Goal: Navigation & Orientation: Find specific page/section

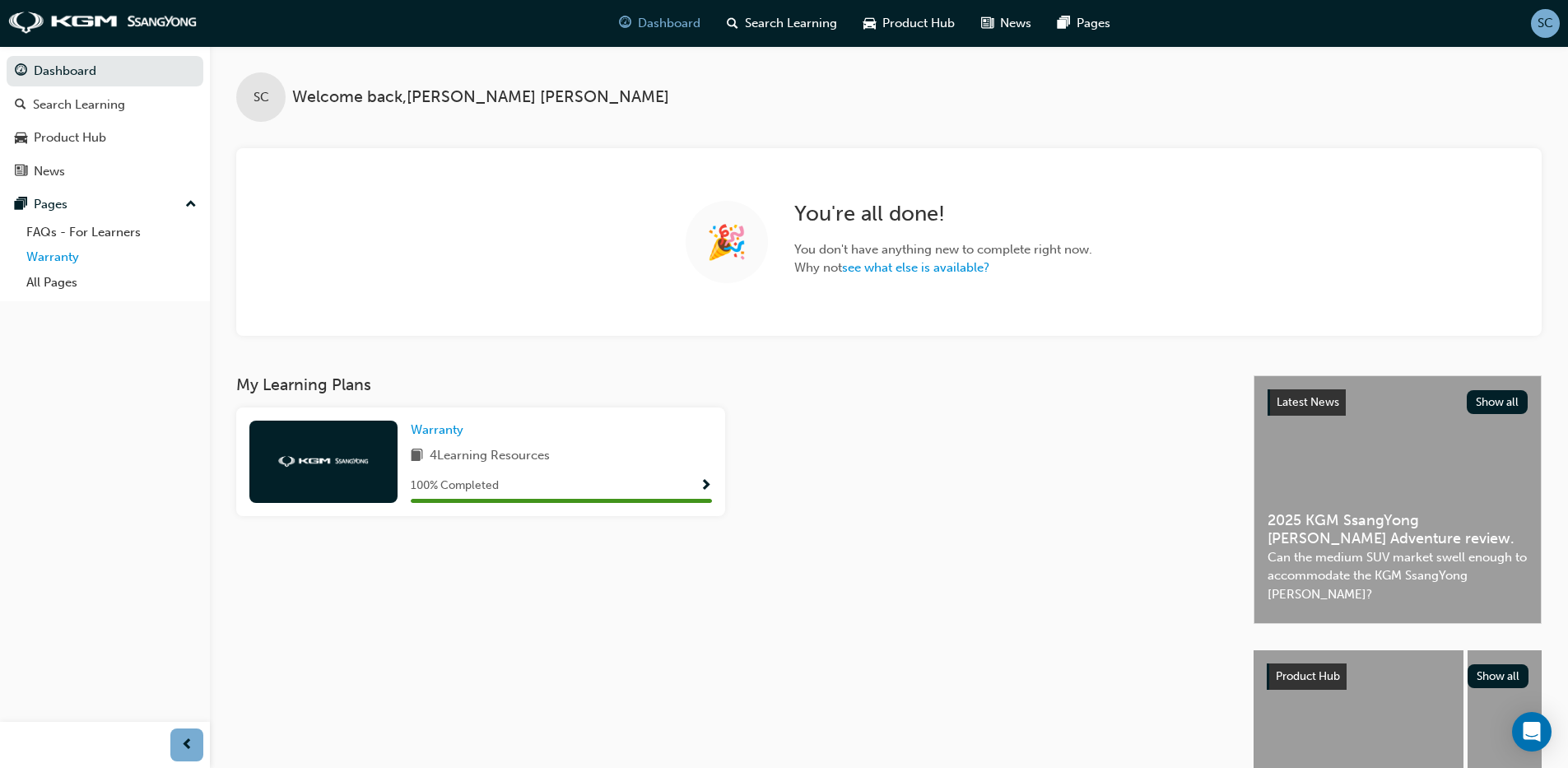
click at [62, 259] on link "Warranty" at bounding box center [111, 258] width 183 height 26
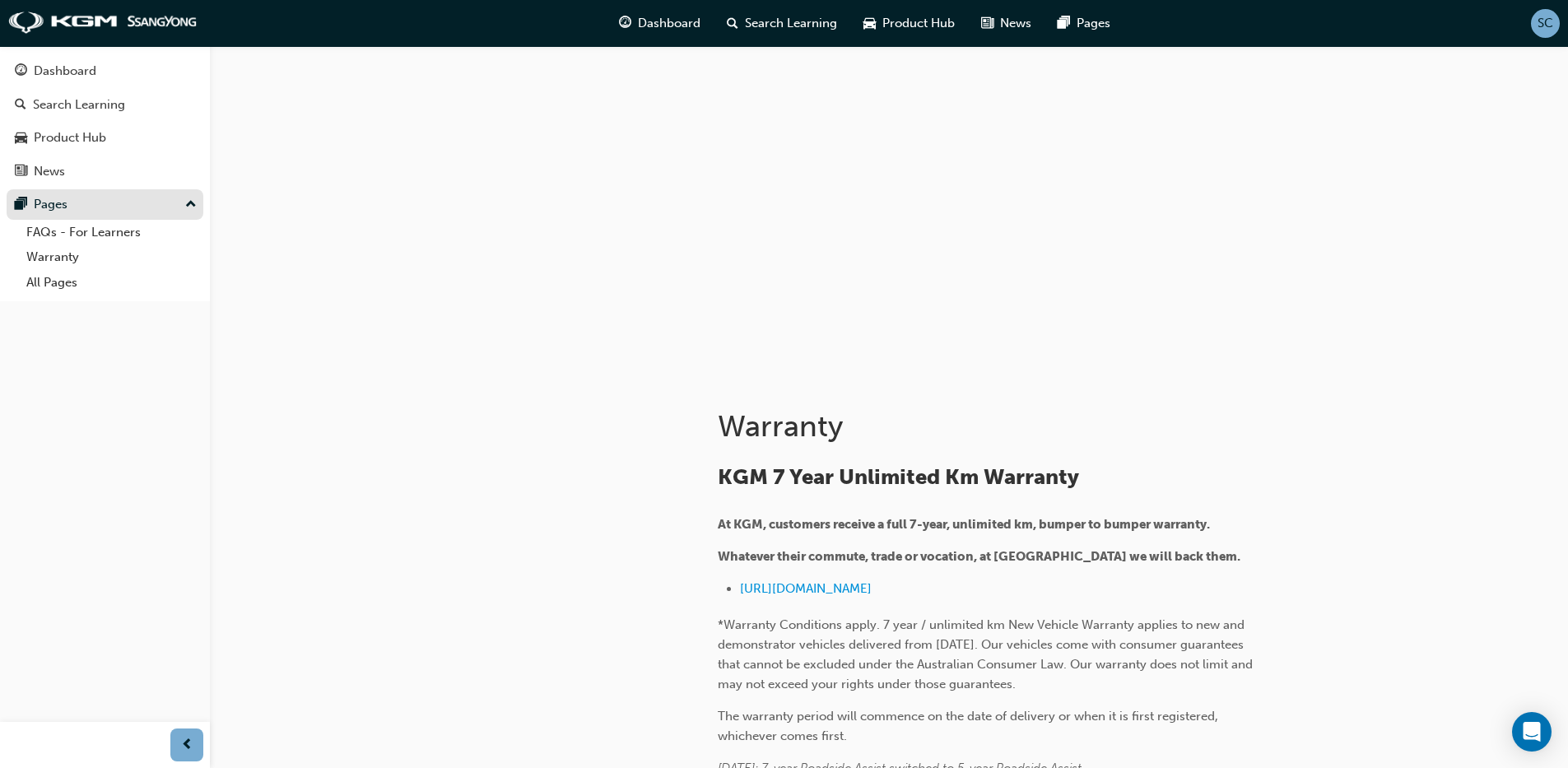
click at [54, 200] on div "Pages" at bounding box center [51, 204] width 34 height 19
click at [51, 210] on div "Pages" at bounding box center [51, 204] width 34 height 19
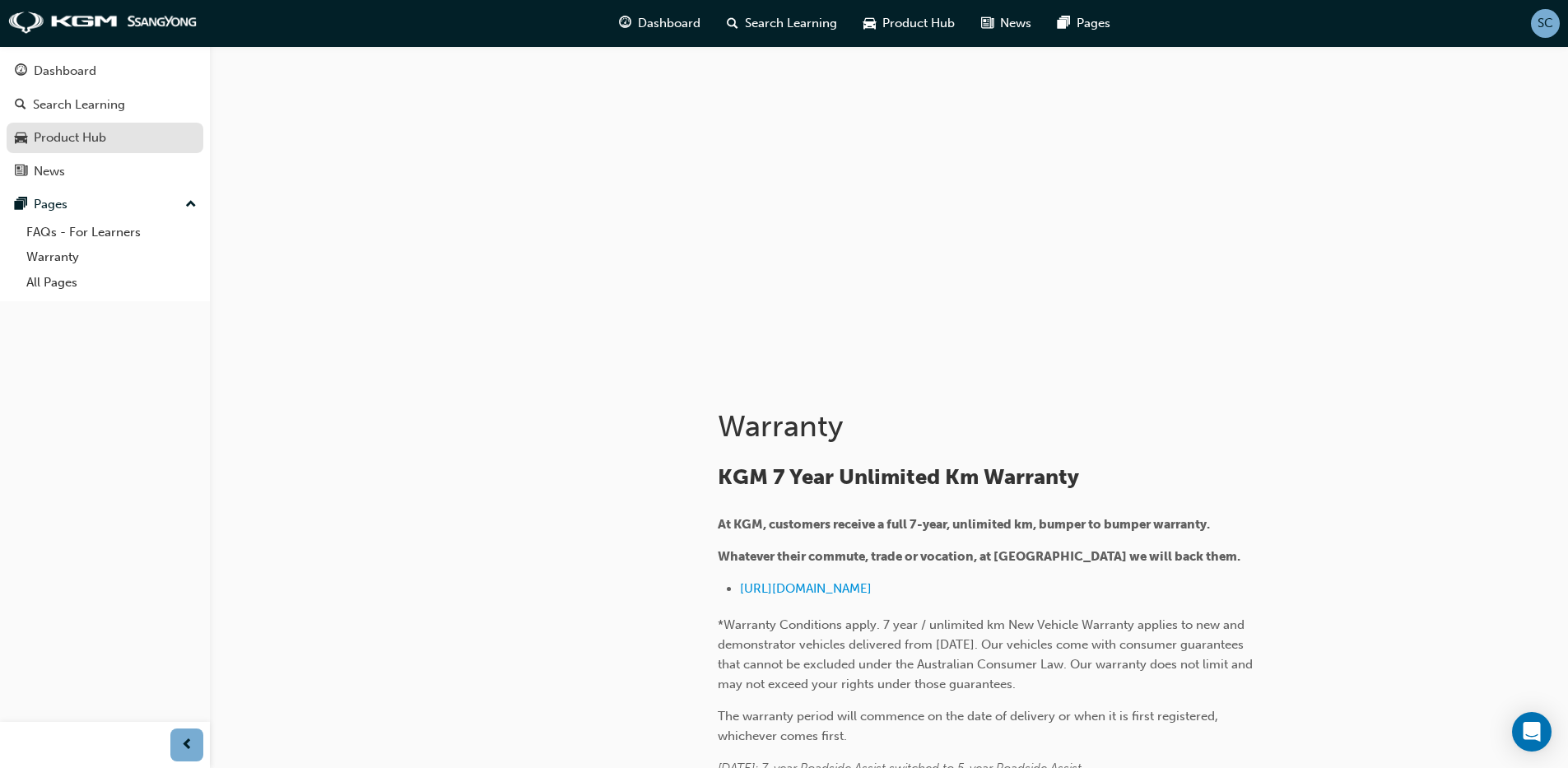
click at [74, 134] on div "Product Hub" at bounding box center [69, 138] width 72 height 19
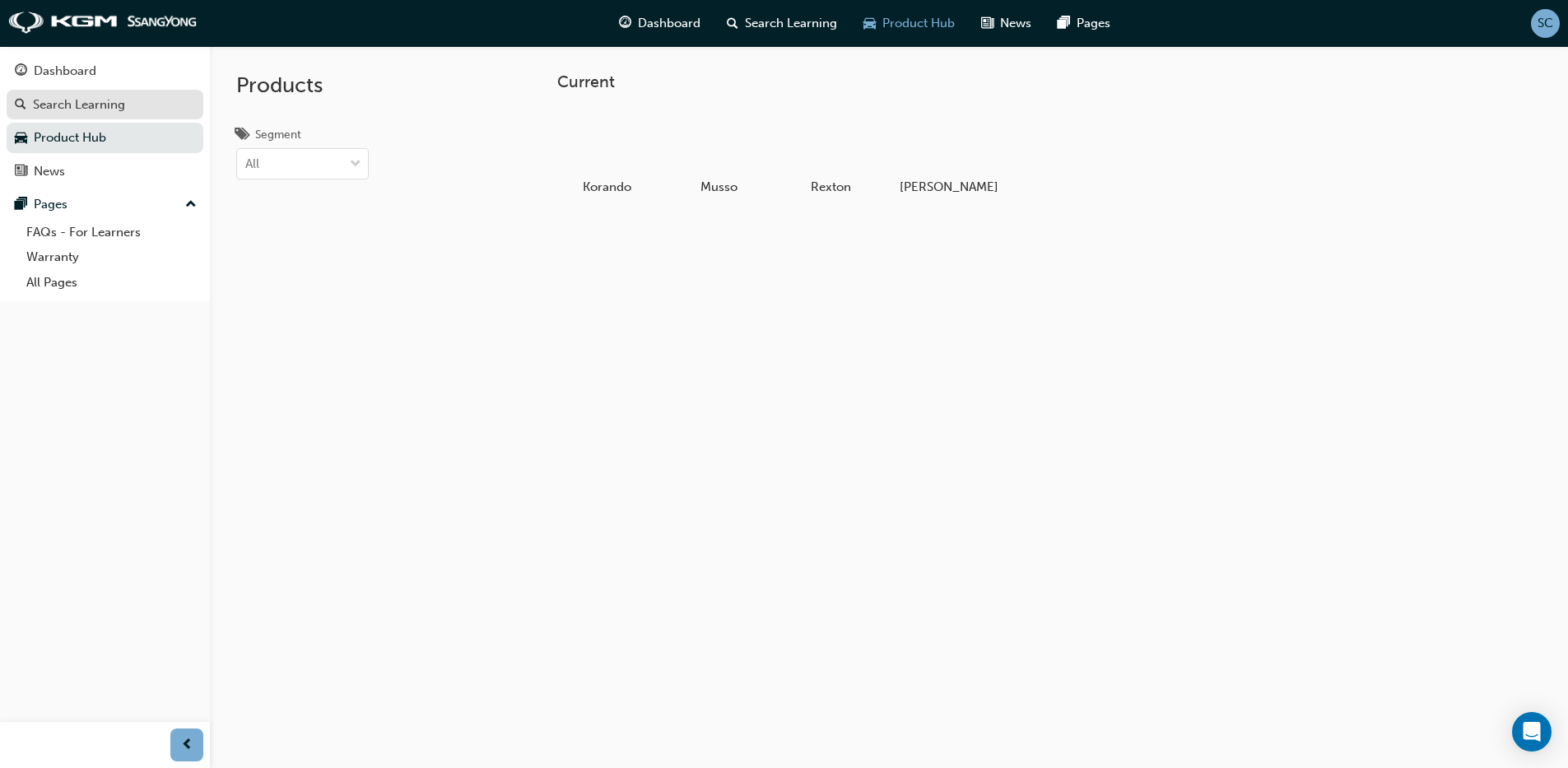
click at [76, 105] on div "Search Learning" at bounding box center [78, 104] width 92 height 19
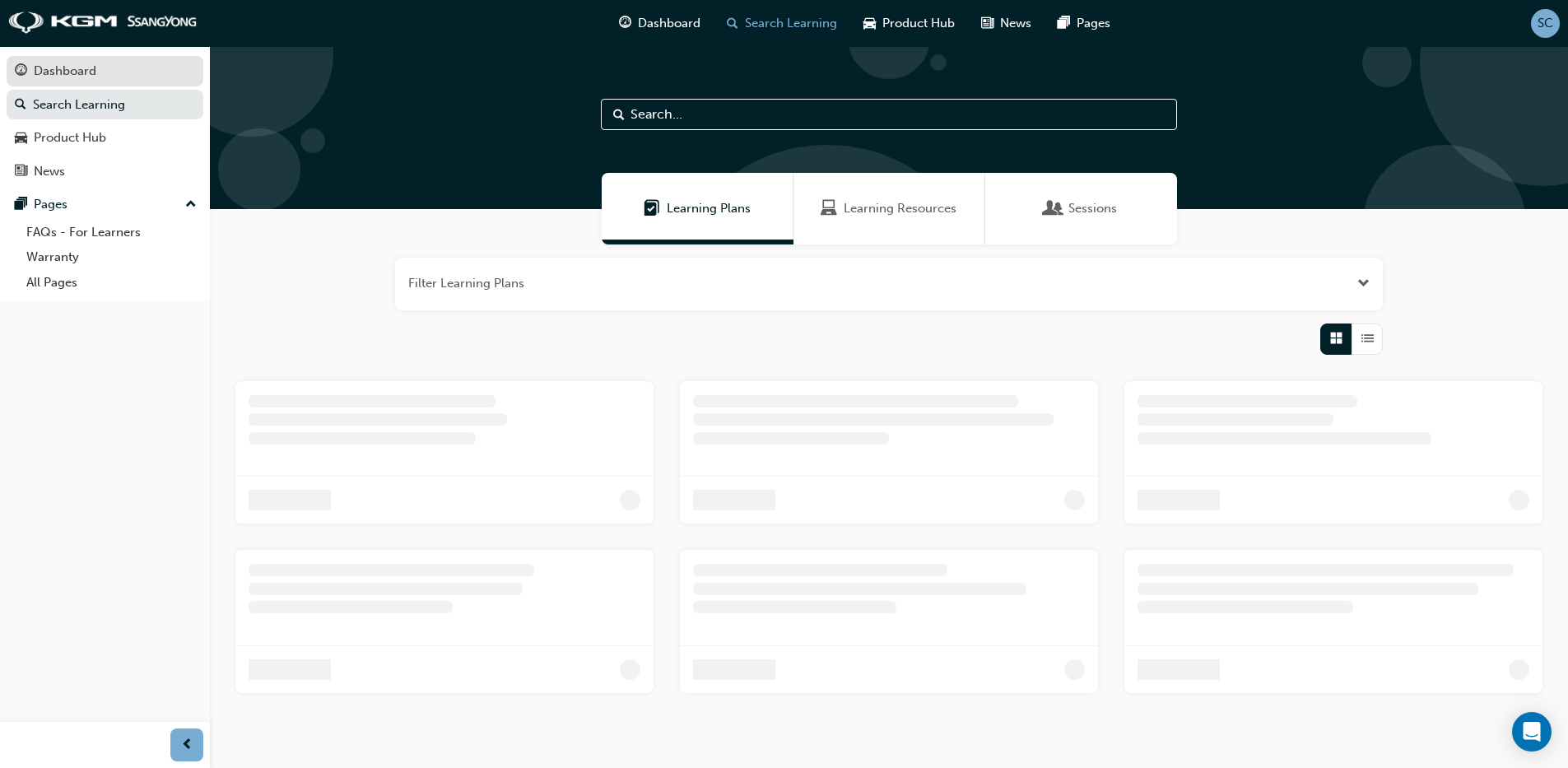
click at [80, 71] on div "Dashboard" at bounding box center [64, 70] width 62 height 19
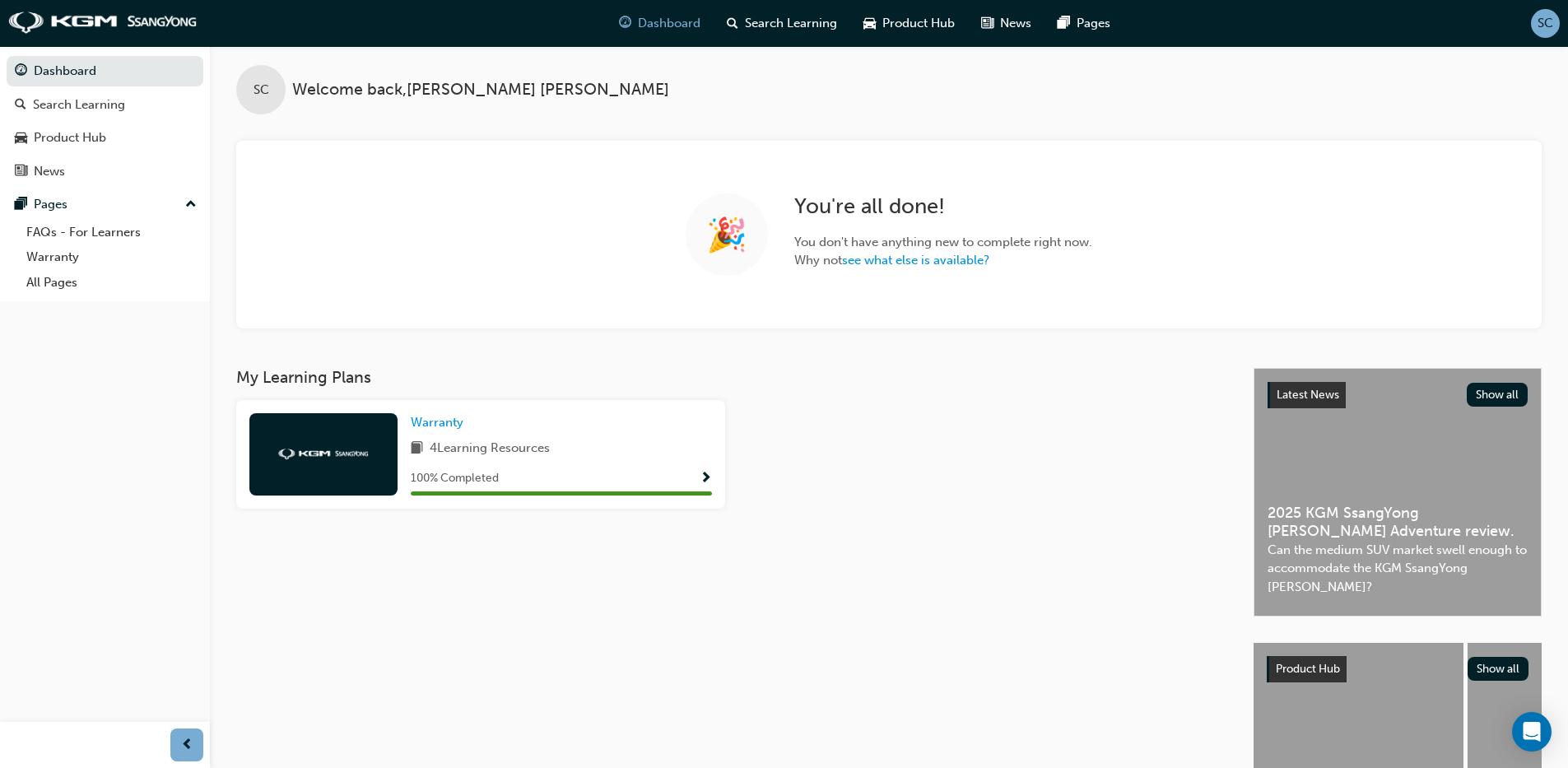
scroll to position [1, 0]
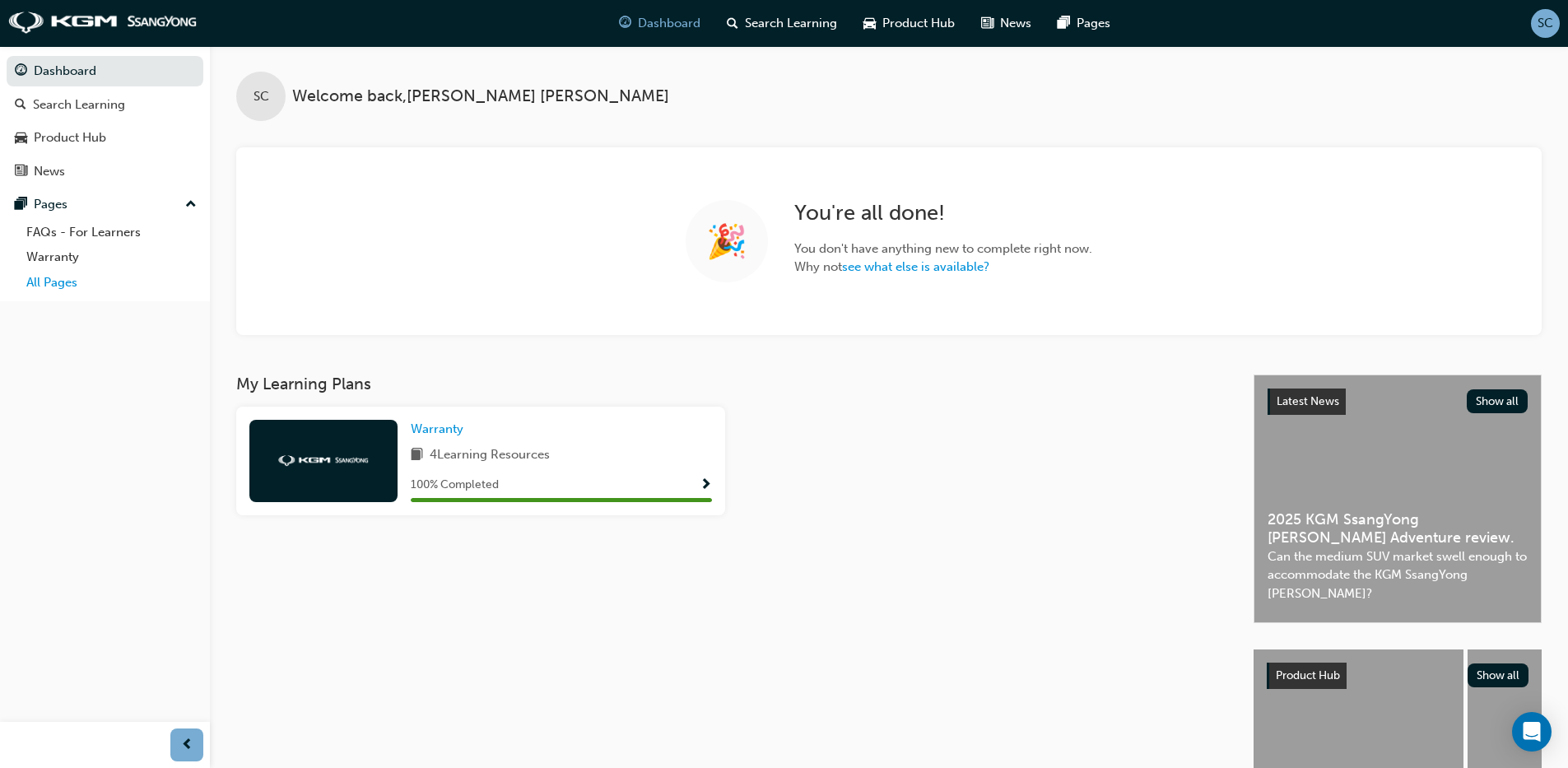
click at [42, 283] on link "All Pages" at bounding box center [111, 282] width 183 height 26
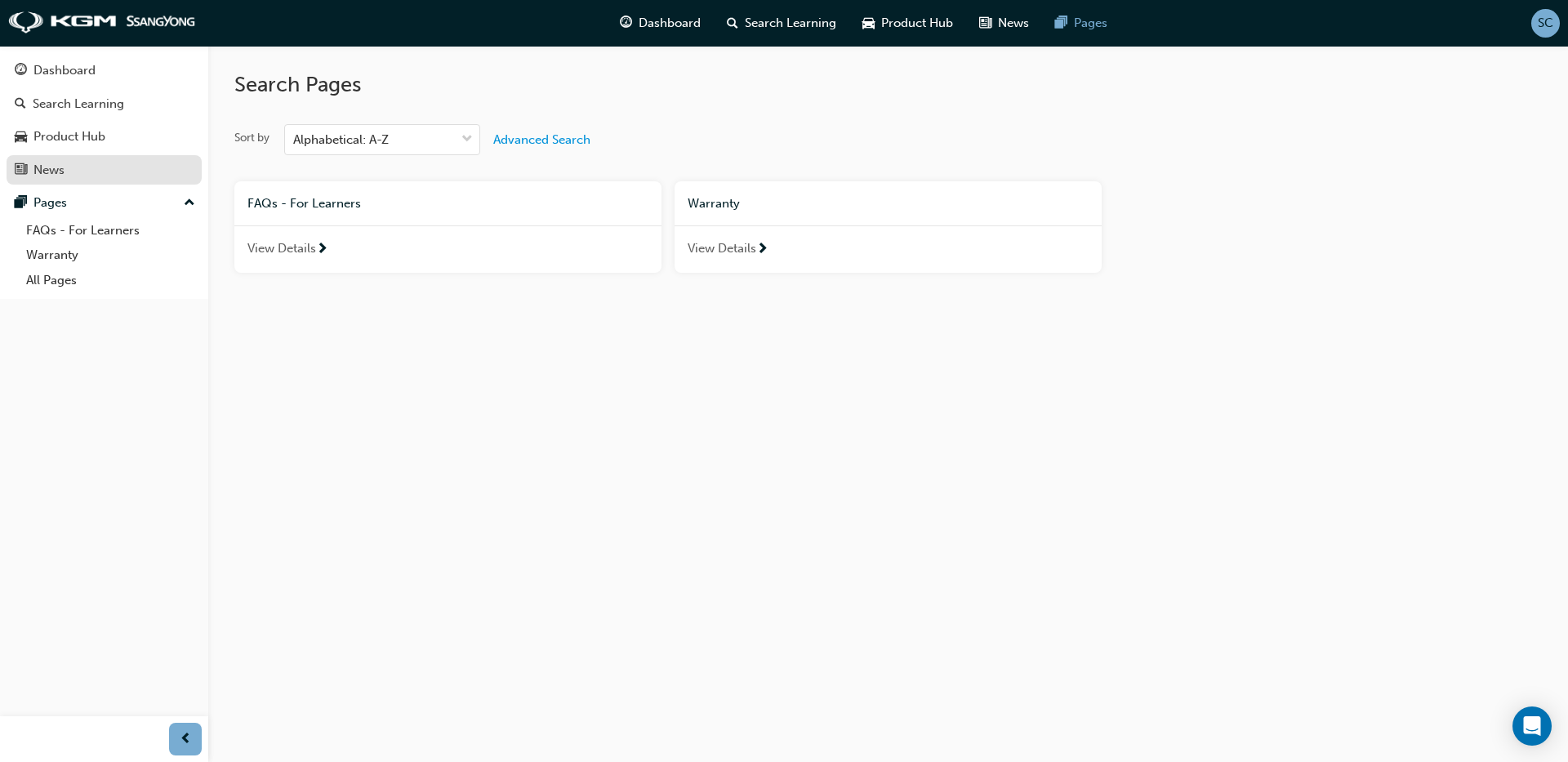
click at [55, 166] on div "News" at bounding box center [49, 170] width 31 height 19
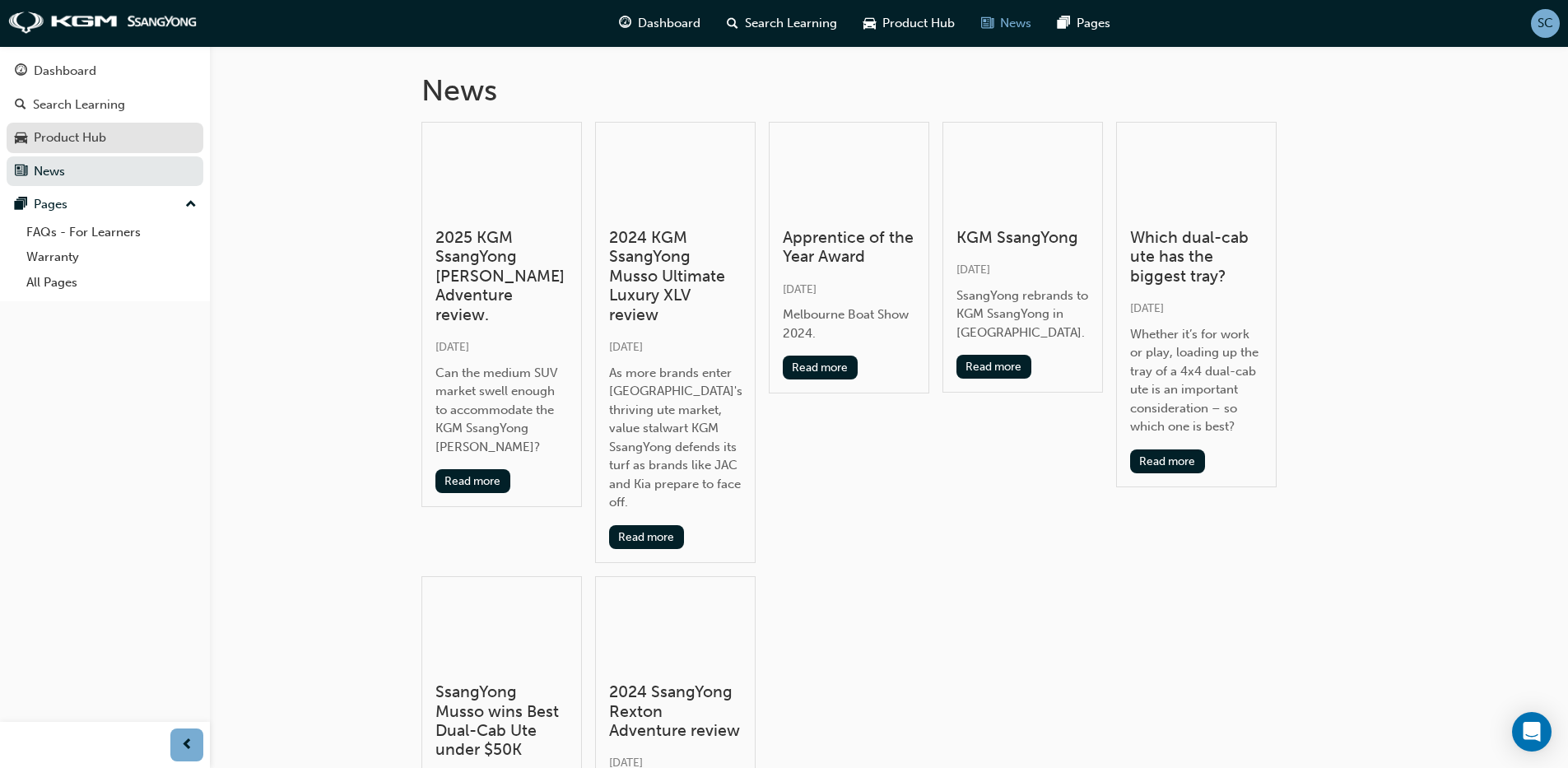
click at [60, 135] on div "Product Hub" at bounding box center [69, 138] width 72 height 19
